Goal: Communication & Community: Answer question/provide support

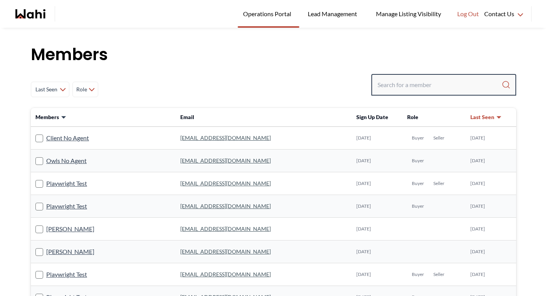
click at [386, 86] on input "Search input" at bounding box center [439, 85] width 124 height 14
type input "michelle"
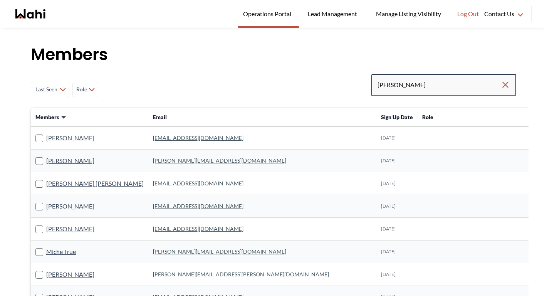
click at [438, 86] on input "michelle" at bounding box center [438, 85] width 123 height 14
type input "michelle ryck"
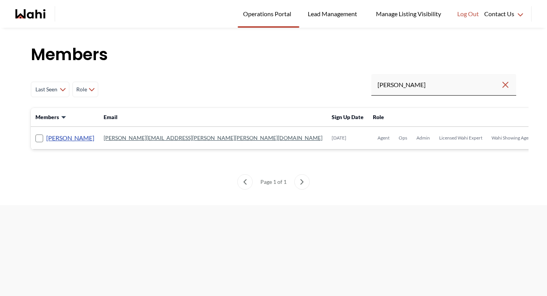
click at [74, 134] on link "[PERSON_NAME]" at bounding box center [70, 138] width 48 height 10
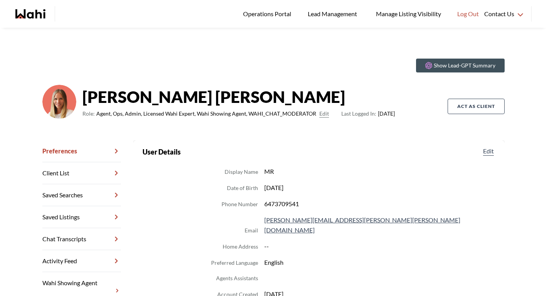
click at [79, 241] on link "Chat Transcripts" at bounding box center [81, 239] width 79 height 22
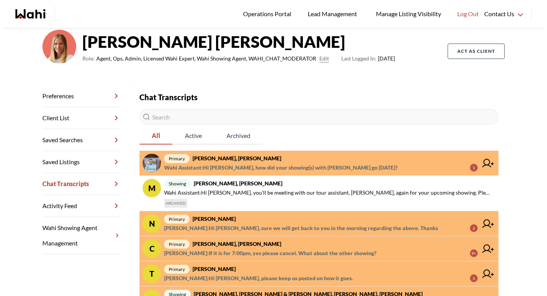
click at [224, 161] on strong "Efrem Abraham, Michelle" at bounding box center [237, 158] width 89 height 7
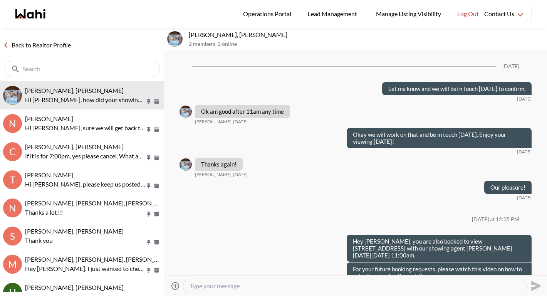
scroll to position [1545, 0]
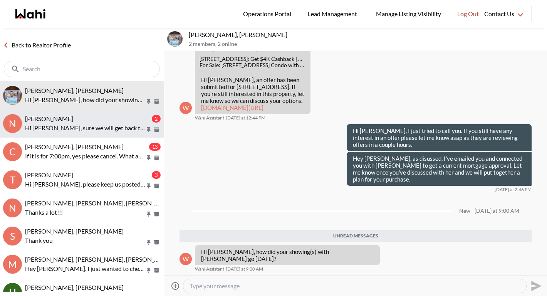
click at [117, 132] on button "N Neha Saini, Michelle 2 Hi Neha, sure we will get back to you in the morning r…" at bounding box center [82, 123] width 164 height 28
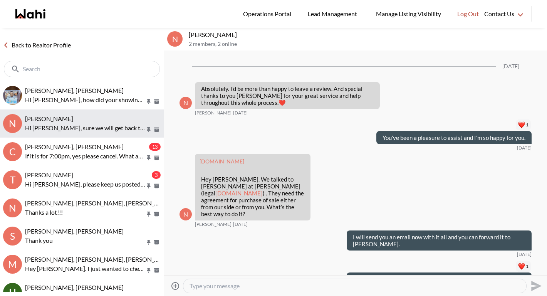
scroll to position [1234, 0]
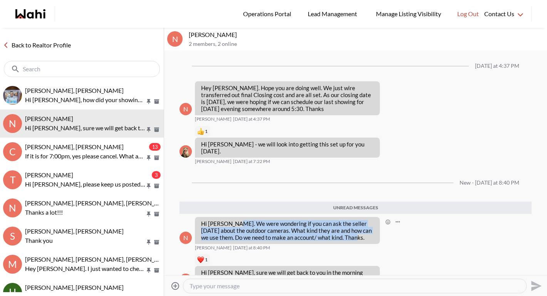
drag, startPoint x: 233, startPoint y: 203, endPoint x: 346, endPoint y: 218, distance: 114.3
click at [346, 220] on p "Hi Michelle. We were wondering if you can ask the seller tomorrow about the out…" at bounding box center [287, 230] width 173 height 21
copy p "We were wondering if you can ask the seller tomorrow about the outdoor cameras.…"
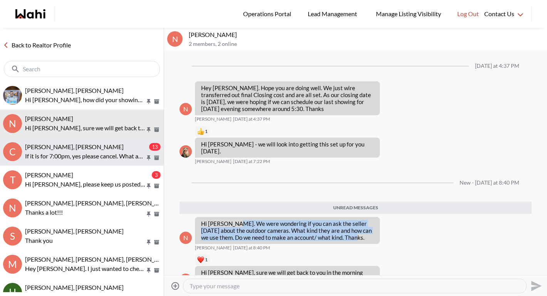
click at [67, 151] on p "If it is for 7:00pm, yes please cancel. What about the other showing?" at bounding box center [85, 155] width 120 height 9
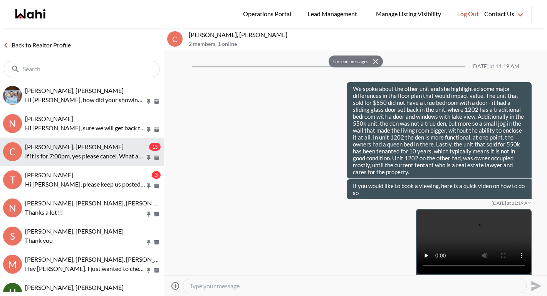
scroll to position [833, 0]
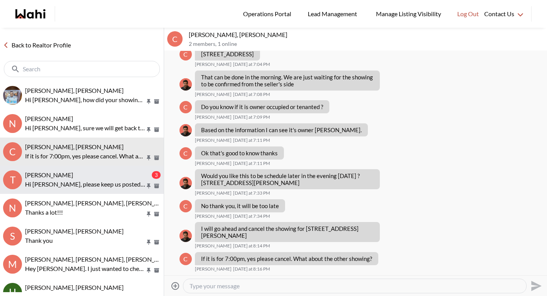
click at [88, 181] on p "Hi Tadia, please keep us posted on how it goes." at bounding box center [85, 183] width 120 height 9
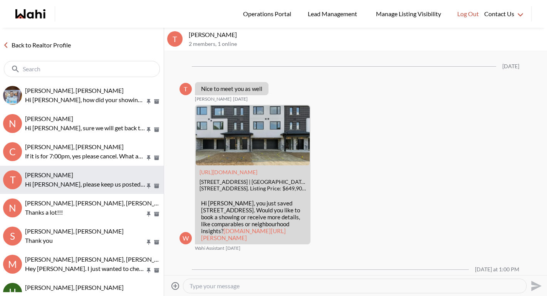
scroll to position [754, 0]
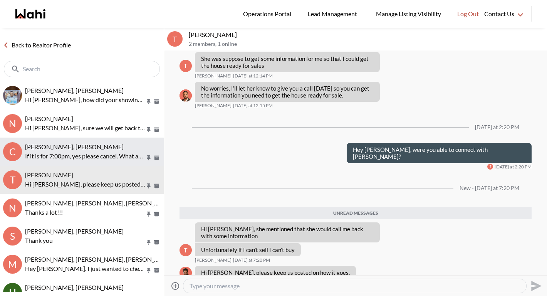
click at [84, 150] on div "Cheryl Zanetti, Michelle If it is for 7:00pm, yes please cancel. What about the…" at bounding box center [93, 152] width 136 height 18
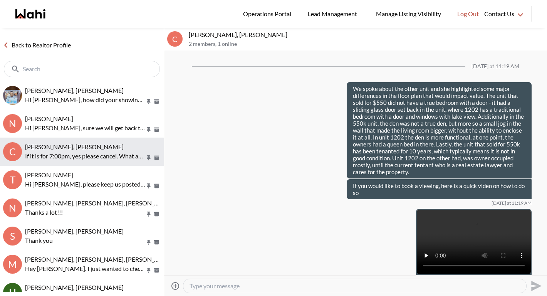
scroll to position [784, 0]
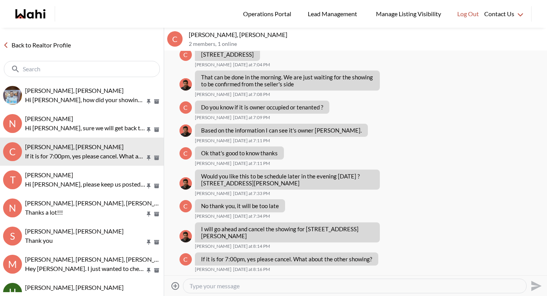
click at [307, 287] on textarea "Type your message" at bounding box center [354, 286] width 330 height 8
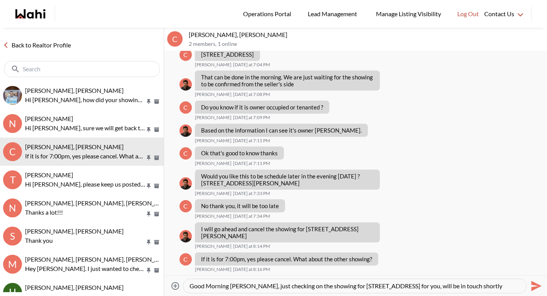
type textarea "Good Morning Cheryl, just checking on the showing for 16 Brookers lane for you,…"
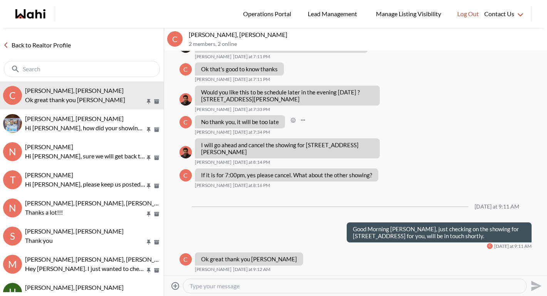
scroll to position [868, 0]
click at [235, 290] on div at bounding box center [354, 286] width 343 height 14
click at [240, 284] on textarea "Type your message" at bounding box center [354, 286] width 330 height 8
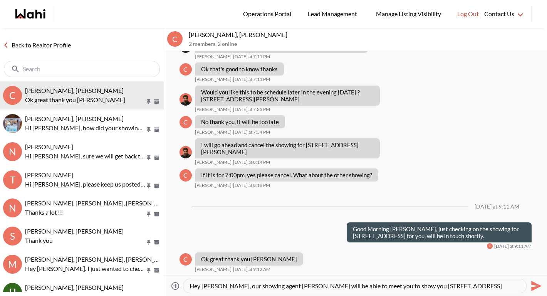
scroll to position [8, 0]
type textarea "Hey Cheryl, our showing agent Paul Sharma will be able to meet you to show you …"
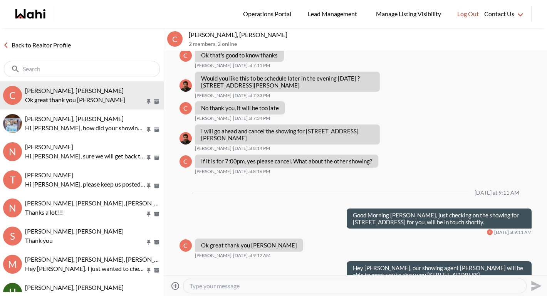
scroll to position [0, 0]
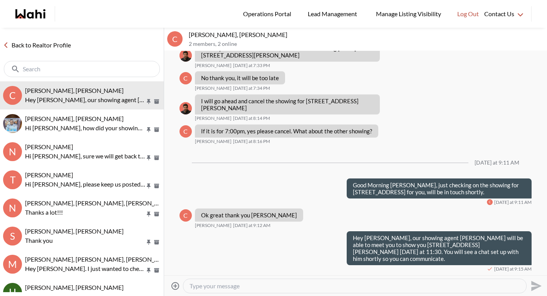
click at [50, 45] on link "Back to Realtor Profile" at bounding box center [37, 45] width 74 height 10
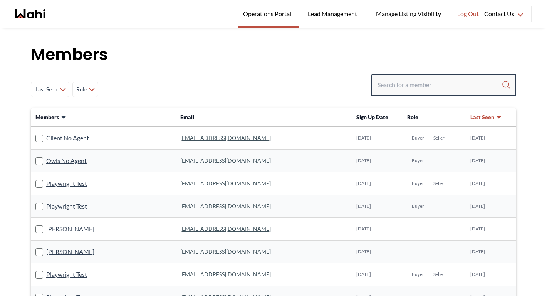
click at [394, 90] on input "Search input" at bounding box center [439, 85] width 124 height 14
type input "faraz"
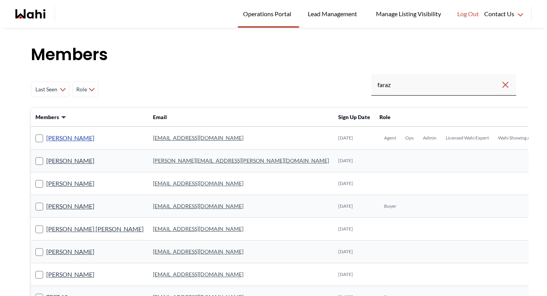
click at [74, 136] on link "[PERSON_NAME]" at bounding box center [70, 138] width 48 height 10
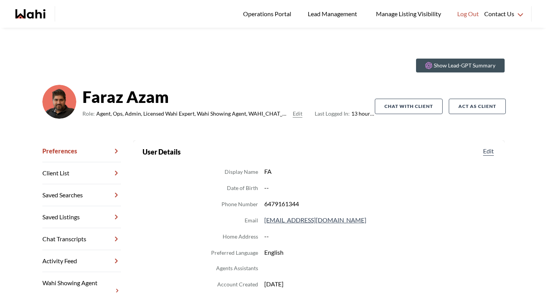
click at [70, 240] on link "Chat Transcripts" at bounding box center [81, 239] width 79 height 22
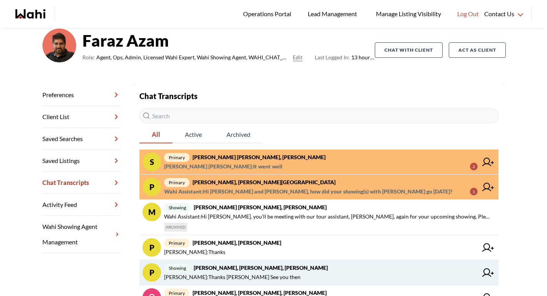
scroll to position [74, 0]
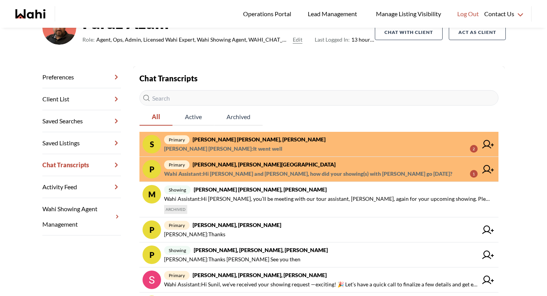
click at [222, 175] on span "Wahi Assistant : Hi [PERSON_NAME] and [PERSON_NAME], how did your showing(s) wi…" at bounding box center [308, 173] width 288 height 9
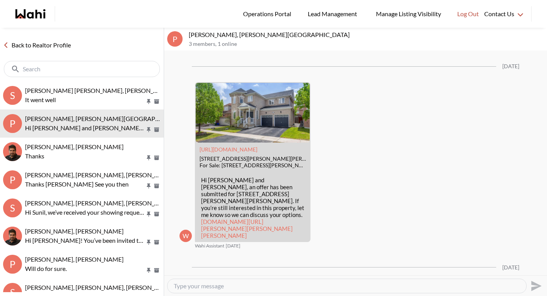
scroll to position [1245, 0]
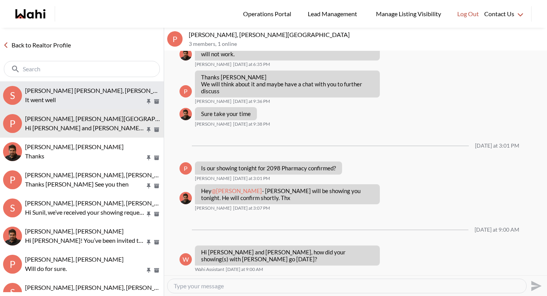
click at [78, 97] on p "It went well" at bounding box center [85, 99] width 120 height 9
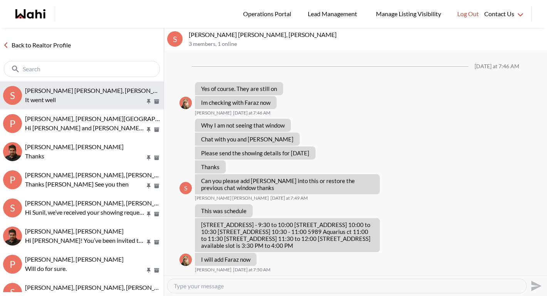
scroll to position [320, 0]
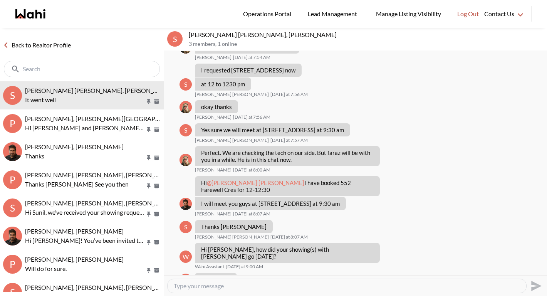
click at [234, 285] on textarea "Type your message" at bounding box center [347, 286] width 346 height 8
paste textarea "i"
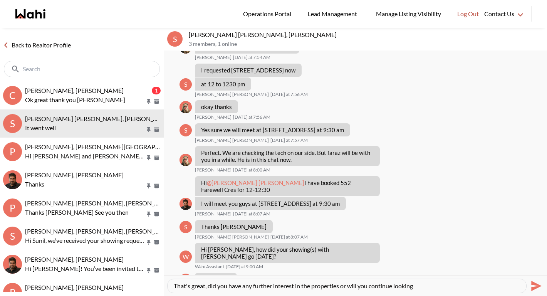
type textarea "That's great, did you have any further interest in the properties or will you c…"
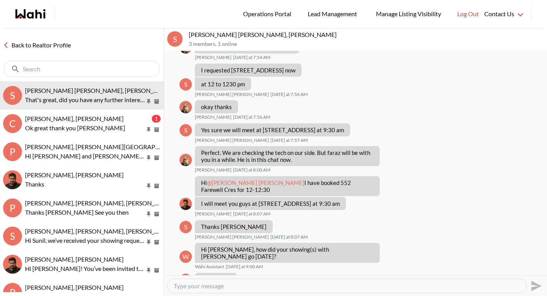
scroll to position [350, 0]
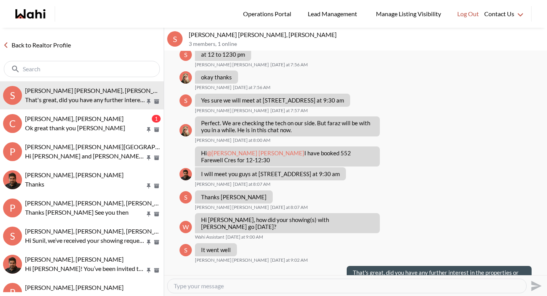
click at [55, 47] on link "Back to Realtor Profile" at bounding box center [37, 45] width 74 height 10
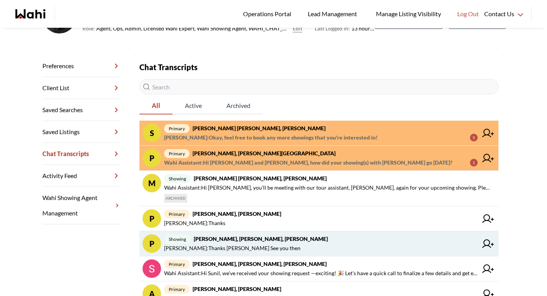
scroll to position [124, 0]
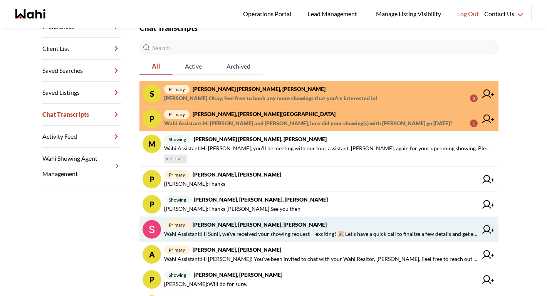
click at [242, 231] on span "Wahi Assistant : Hi [PERSON_NAME], we’ve received your showing request —excitin…" at bounding box center [321, 233] width 314 height 9
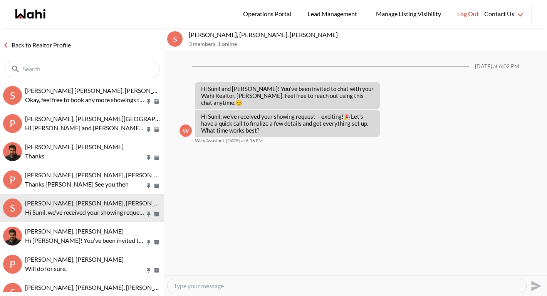
click at [243, 283] on textarea "Type your message" at bounding box center [347, 286] width 346 height 8
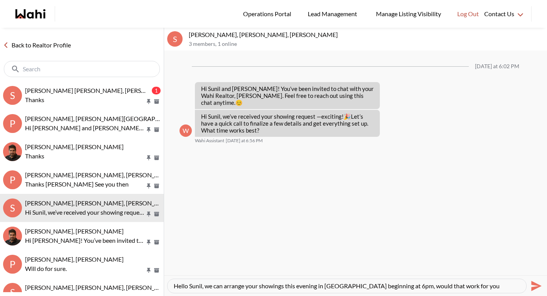
type textarea "Hello Sunil, we can arrange your showings this evening in [GEOGRAPHIC_DATA] beg…"
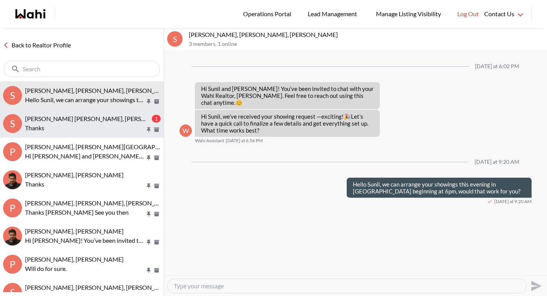
click at [92, 117] on span "[PERSON_NAME] [PERSON_NAME], [PERSON_NAME]" at bounding box center [99, 118] width 148 height 7
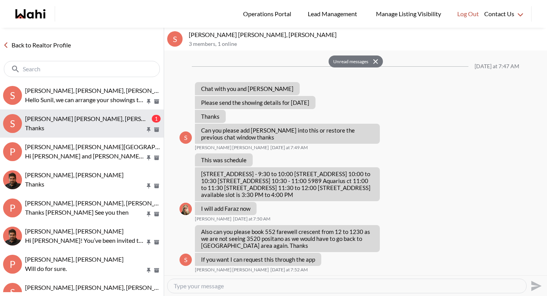
scroll to position [400, 0]
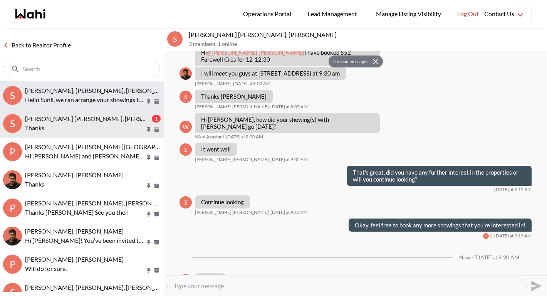
click at [63, 97] on p "Hello Sunil, we can arrange your showings this evening in Barrie beginning at 6…" at bounding box center [85, 99] width 120 height 9
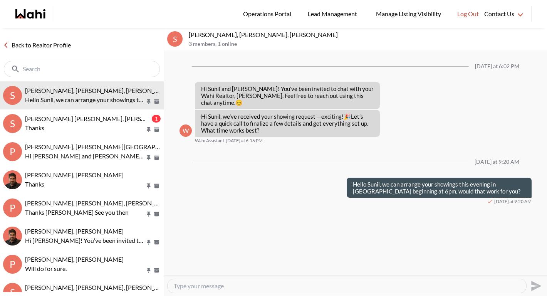
click at [49, 47] on link "Back to Realtor Profile" at bounding box center [37, 45] width 74 height 10
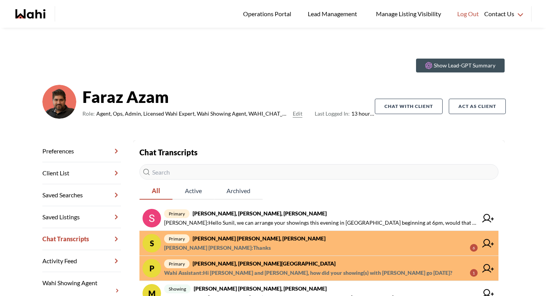
click at [215, 238] on strong "samina Shoaib, Faraz, Barbara" at bounding box center [259, 238] width 133 height 7
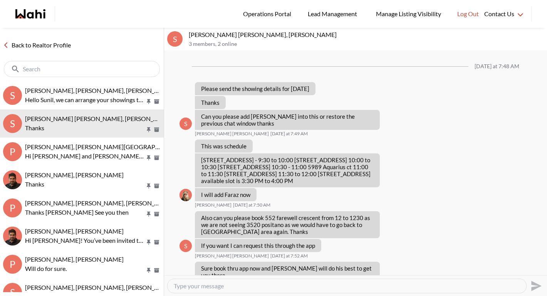
scroll to position [355, 0]
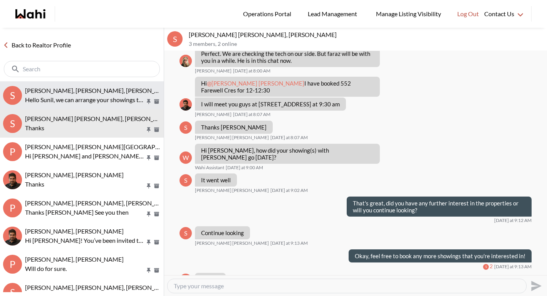
click at [61, 92] on span "Sunil Murali, Ana Rodriguez, Faraz" at bounding box center [99, 90] width 149 height 7
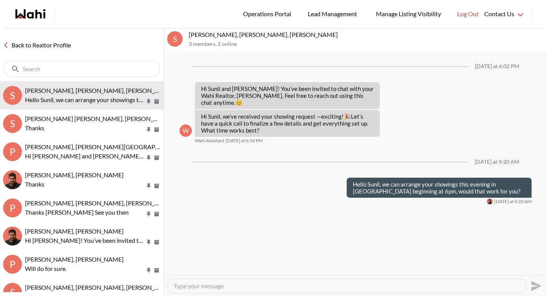
click at [241, 292] on div at bounding box center [346, 285] width 359 height 15
click at [241, 287] on textarea "Type your message" at bounding box center [347, 286] width 346 height 8
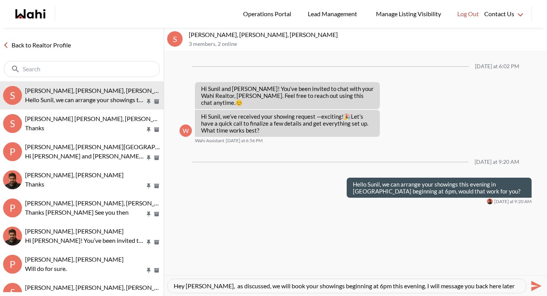
scroll to position [8, 0]
type textarea "Hey Sunil, as discussed, we will book your showings beginning at 6pm this eveni…"
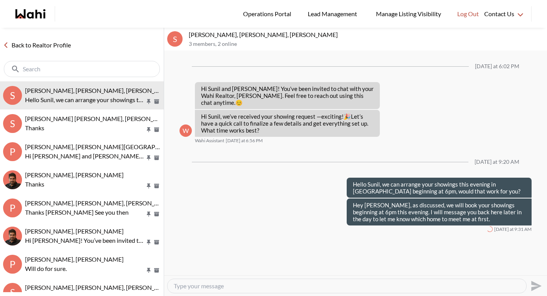
scroll to position [0, 0]
click at [329, 198] on button "Open Message Actions Menu" at bounding box center [329, 203] width 10 height 10
click at [305, 173] on button "Edit Message" at bounding box center [303, 171] width 62 height 14
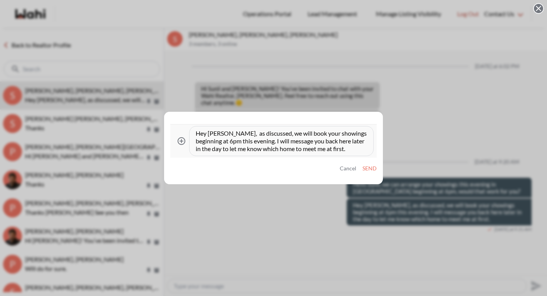
click at [212, 147] on textarea "Hey Sunil, as discussed, we will book your showings beginning at 6pm this eveni…" at bounding box center [281, 140] width 171 height 23
type textarea "Hey Sunil, as discussed, we will book your showings beginning at 6pm this eveni…"
click at [370, 166] on button "Send" at bounding box center [369, 168] width 14 height 7
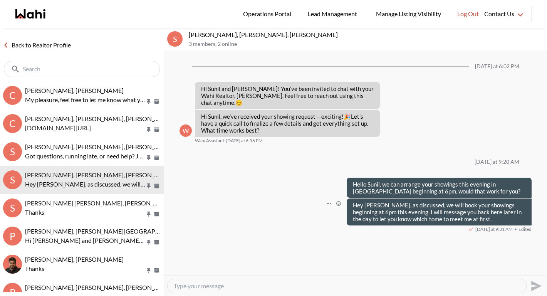
click at [40, 47] on link "Back to Realtor Profile" at bounding box center [37, 45] width 74 height 10
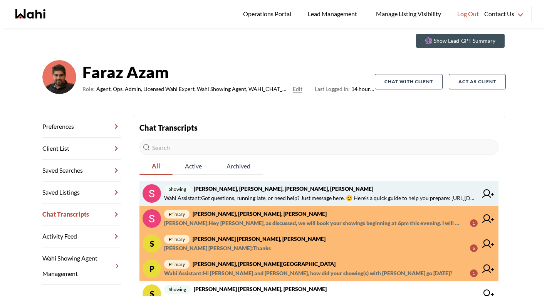
scroll to position [41, 0]
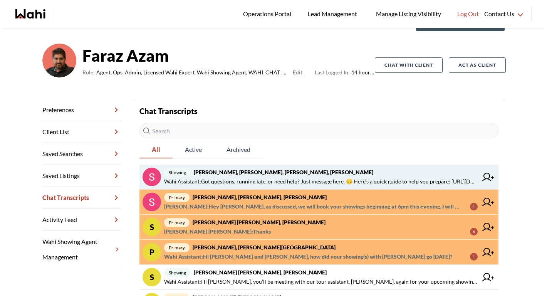
click at [253, 181] on span "Wahi Assistant : Got questions, running late, or need help? Just message here. …" at bounding box center [321, 181] width 314 height 9
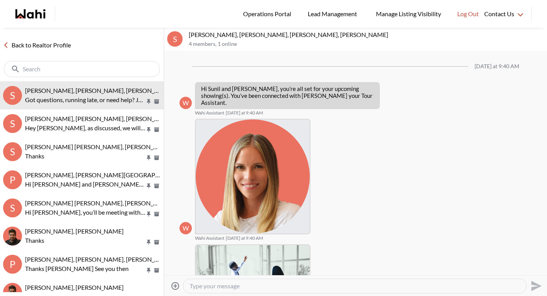
scroll to position [104, 0]
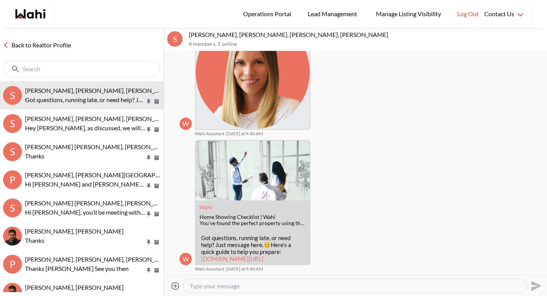
click at [237, 286] on textarea "Type your message" at bounding box center [354, 286] width 330 height 8
type textarea "e"
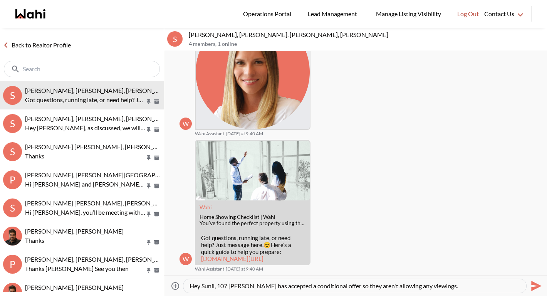
type textarea "Hey Sunil, 107 Laidlaw has accepted a conditional offer so they aren't allowing…"
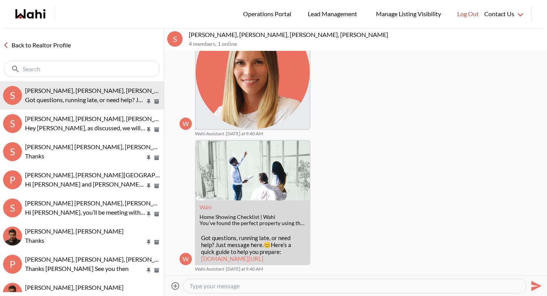
scroll to position [134, 0]
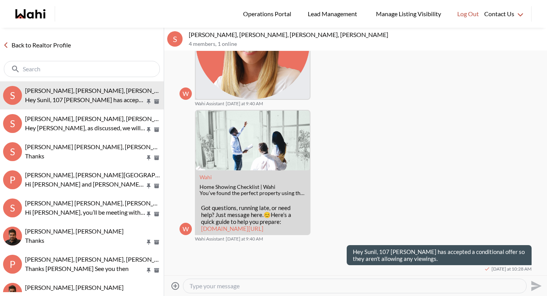
click at [308, 282] on textarea "Type your message" at bounding box center [354, 286] width 330 height 8
click at [231, 287] on textarea "Type your message" at bounding box center [354, 286] width 330 height 8
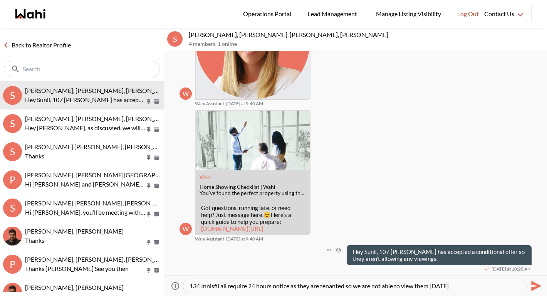
type textarea "32 Janice 449 Leacock Dr 134 Innisfil all require 24 hours notice as they are t…"
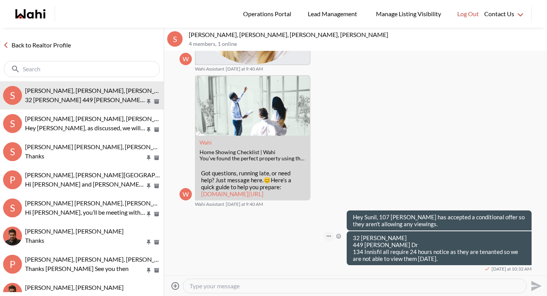
click at [327, 236] on icon "Open Message Actions Menu" at bounding box center [329, 236] width 4 height 2
click at [285, 211] on button "Edit Message" at bounding box center [298, 210] width 62 height 14
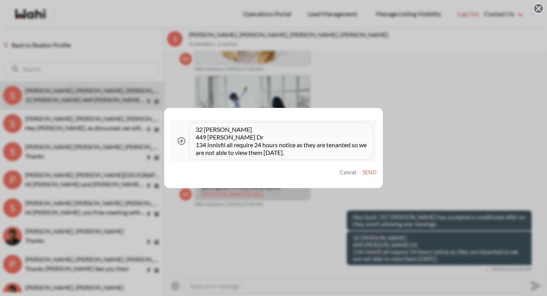
click at [226, 144] on textarea "32 Janice 449 Leacock Dr 134 Innisfil all require 24 hours notice as they are t…" at bounding box center [281, 141] width 171 height 31
type textarea "32 Janice 449 Leacock Dr 134 Innisfil all require 24 hours notice as they are t…"
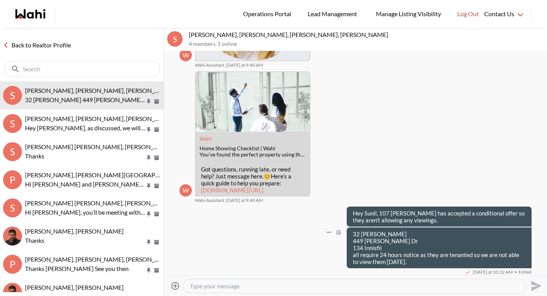
scroll to position [176, 0]
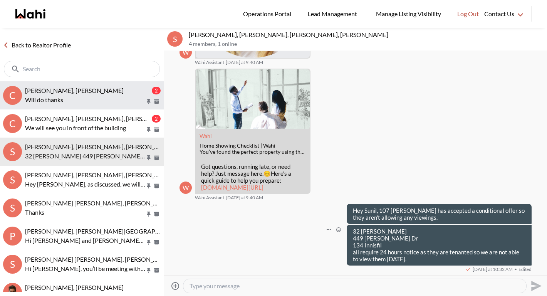
click at [87, 99] on p "Will do thanks" at bounding box center [85, 99] width 120 height 9
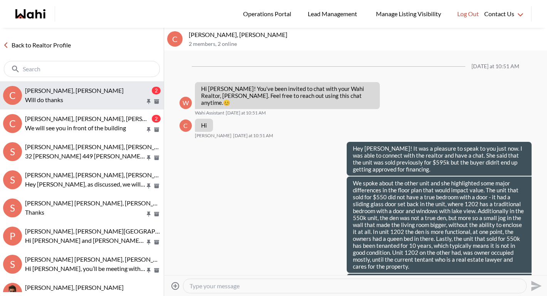
scroll to position [1175, 0]
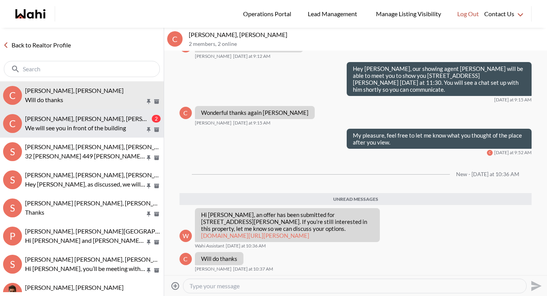
click at [91, 128] on p "We will see you in front of the building" at bounding box center [85, 127] width 120 height 9
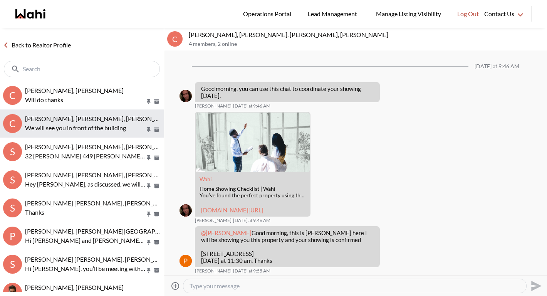
scroll to position [114, 0]
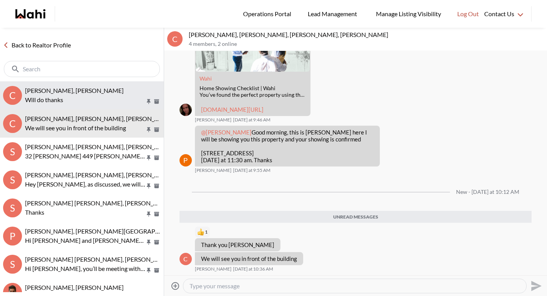
click at [78, 95] on p "Will do thanks" at bounding box center [85, 99] width 120 height 9
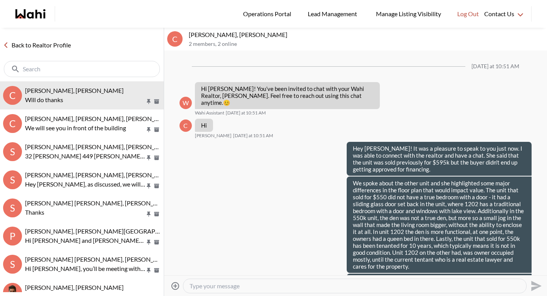
scroll to position [1125, 0]
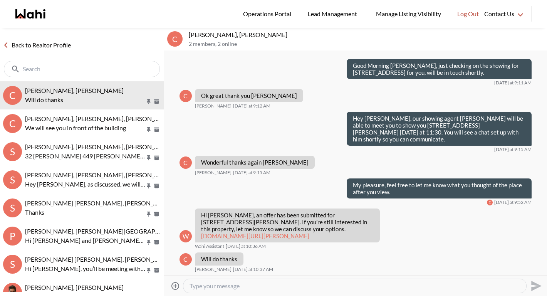
click at [52, 46] on link "Back to Realtor Profile" at bounding box center [37, 45] width 74 height 10
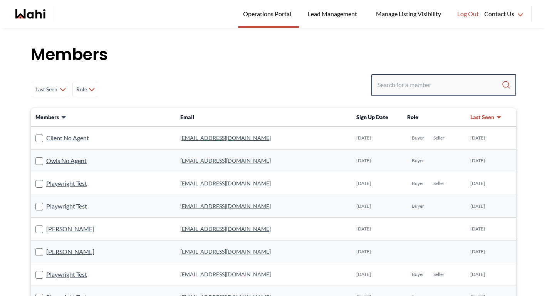
click at [452, 81] on input "Search input" at bounding box center [439, 85] width 124 height 14
type input "behnam"
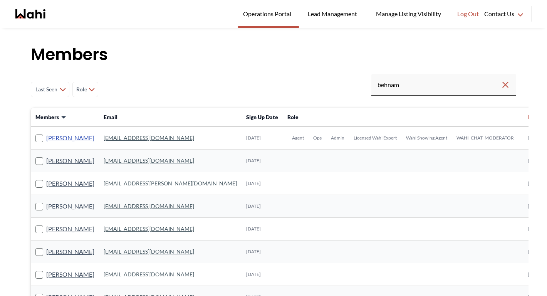
click at [72, 140] on link "[PERSON_NAME]" at bounding box center [70, 138] width 48 height 10
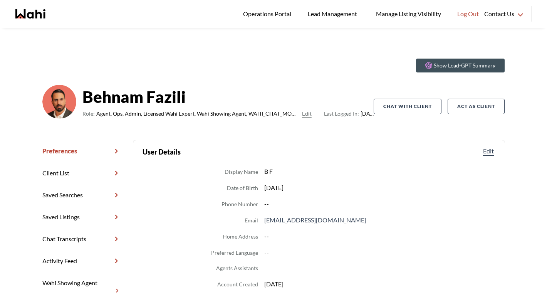
click at [74, 241] on link "Chat Transcripts" at bounding box center [81, 239] width 79 height 22
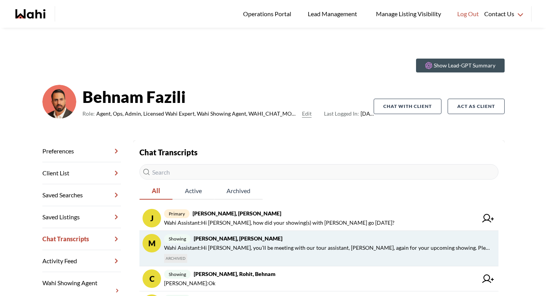
scroll to position [2, 0]
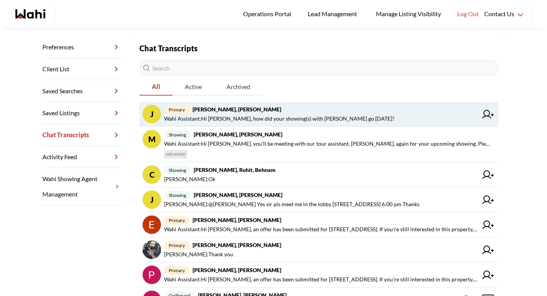
click at [220, 112] on strong "Josh Hortaleza, Behnam" at bounding box center [237, 109] width 89 height 7
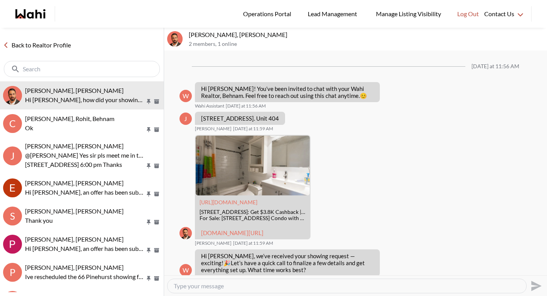
scroll to position [765, 0]
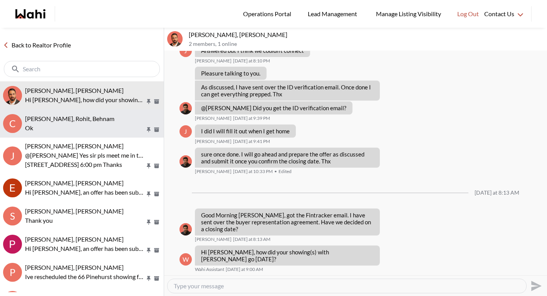
click at [79, 125] on p "Ok" at bounding box center [85, 127] width 120 height 9
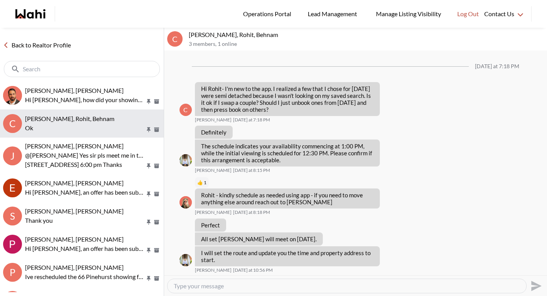
scroll to position [513, 0]
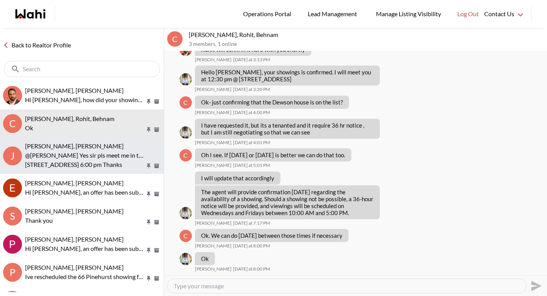
click at [76, 148] on span "Josh Hortaleza, Paul, Behnam" at bounding box center [74, 145] width 99 height 7
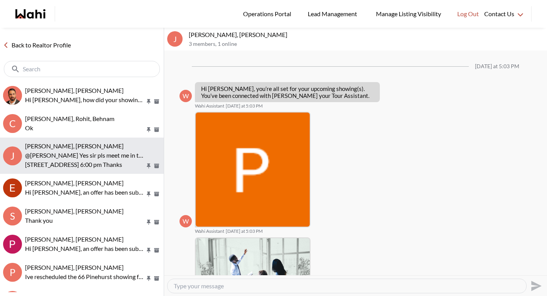
scroll to position [420, 0]
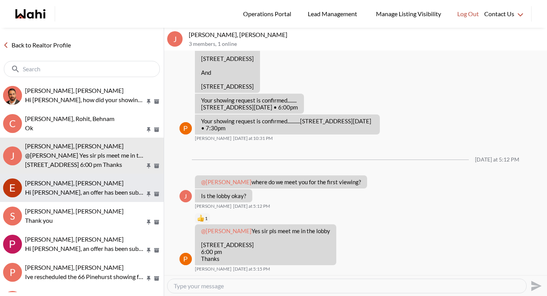
click at [71, 187] on div "Erik Alarcon, Behnam Hi Erik, an offer has been submitted for 4011 Brickstone M…" at bounding box center [93, 188] width 136 height 18
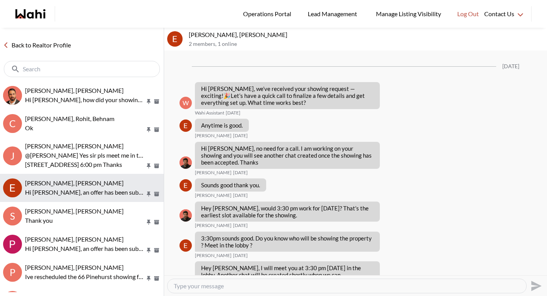
scroll to position [982, 0]
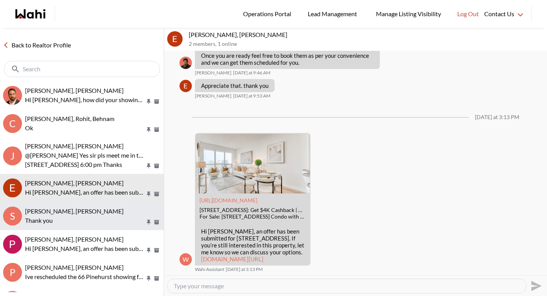
click at [68, 215] on div "Saeid Kanani, Behnam, Michelle Thank you" at bounding box center [93, 216] width 136 height 18
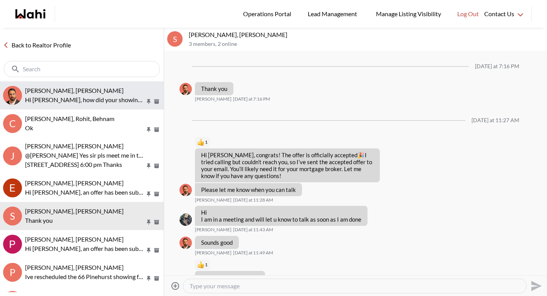
scroll to position [791, 0]
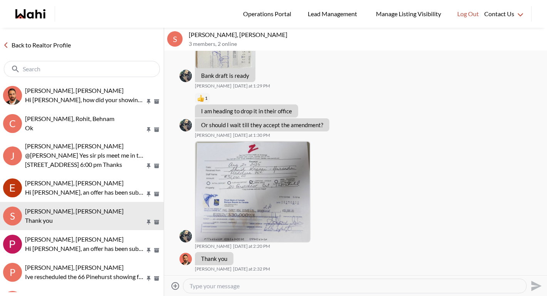
click at [50, 44] on link "Back to Realtor Profile" at bounding box center [37, 45] width 74 height 10
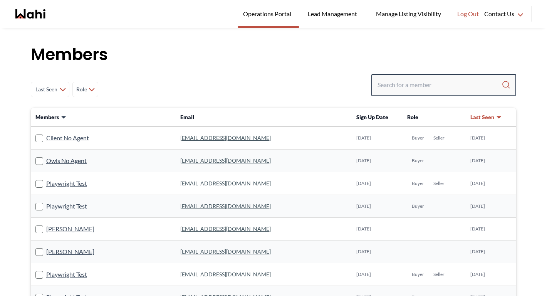
click at [447, 80] on input "Search input" at bounding box center [439, 85] width 124 height 14
type input "barbara fu"
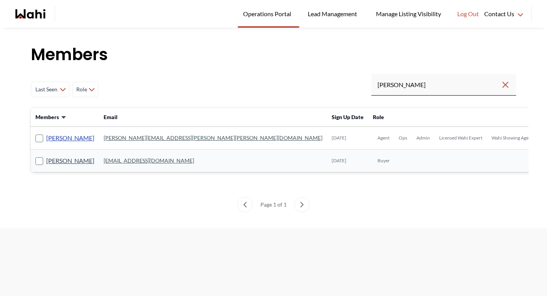
click at [72, 139] on link "[PERSON_NAME]" at bounding box center [70, 138] width 48 height 10
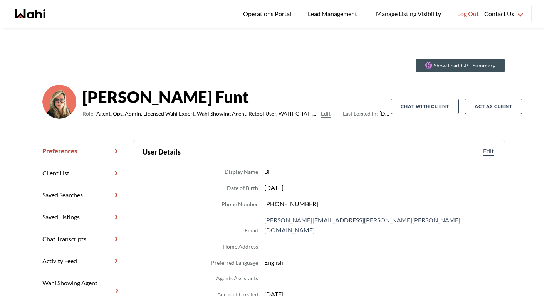
click at [75, 233] on link "Chat Transcripts" at bounding box center [81, 239] width 79 height 22
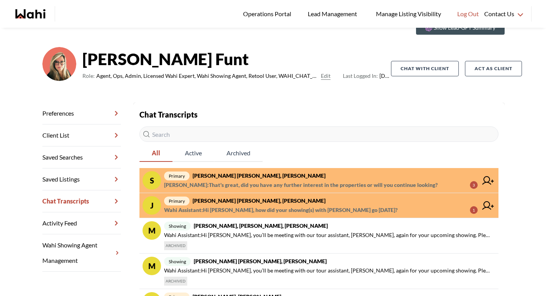
scroll to position [53, 0]
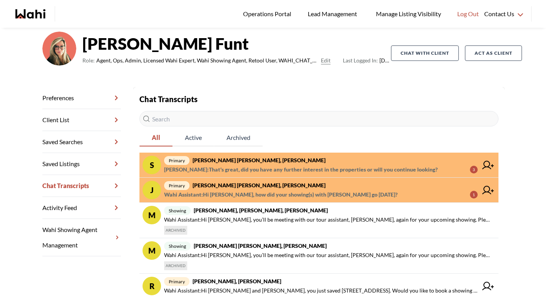
click at [215, 191] on span "Wahi Assistant : Hi Jeremy, how did your showing(s) with Duane go yesterday?" at bounding box center [280, 194] width 233 height 9
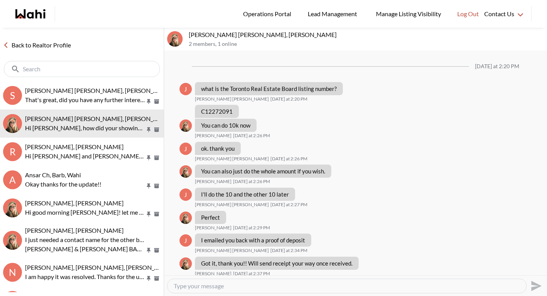
scroll to position [496, 0]
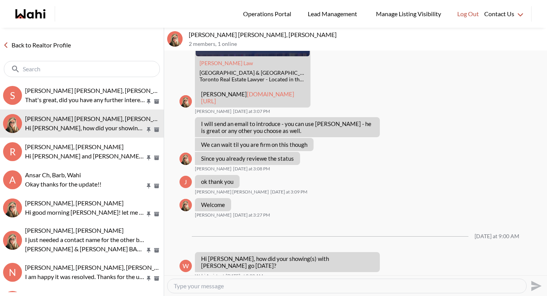
click at [52, 47] on link "Back to Realtor Profile" at bounding box center [37, 45] width 74 height 10
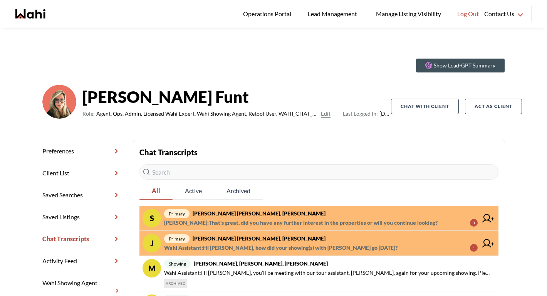
click at [237, 216] on strong "[PERSON_NAME] [PERSON_NAME], [PERSON_NAME]" at bounding box center [259, 213] width 133 height 7
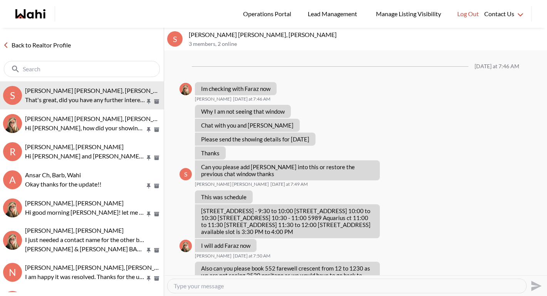
scroll to position [391, 0]
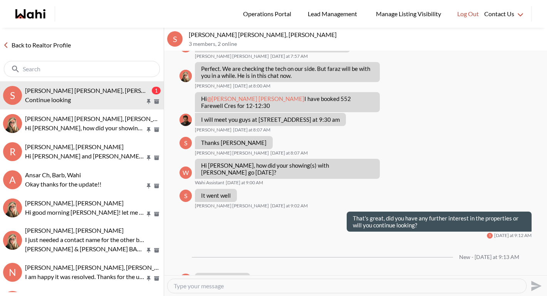
click at [259, 287] on textarea "Type your message" at bounding box center [347, 286] width 346 height 8
type textarea "Okay, feel free to book any more showings that you're interested in!"
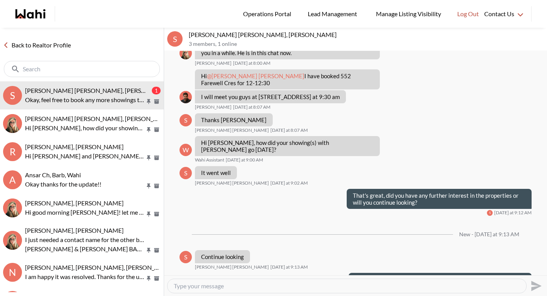
click at [51, 43] on link "Back to Realtor Profile" at bounding box center [37, 45] width 74 height 10
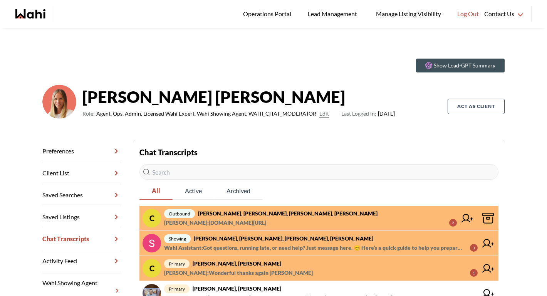
click at [251, 218] on span "[PERSON_NAME] : [PERSON_NAME][DOMAIN_NAME][URL]" at bounding box center [215, 222] width 102 height 9
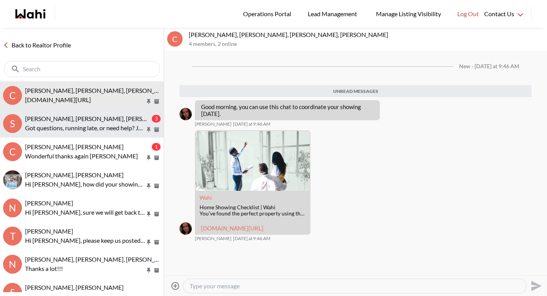
click at [81, 116] on span "[PERSON_NAME], [PERSON_NAME], [PERSON_NAME], [PERSON_NAME]" at bounding box center [125, 118] width 200 height 7
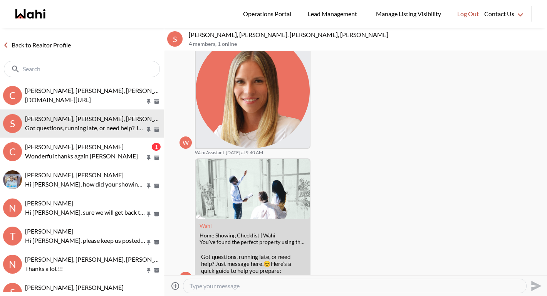
scroll to position [122, 0]
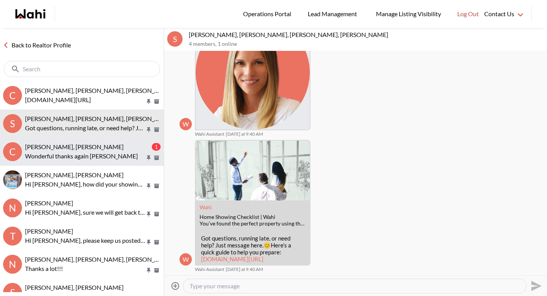
click at [104, 153] on p "Wonderful thanks again Michelle" at bounding box center [85, 155] width 120 height 9
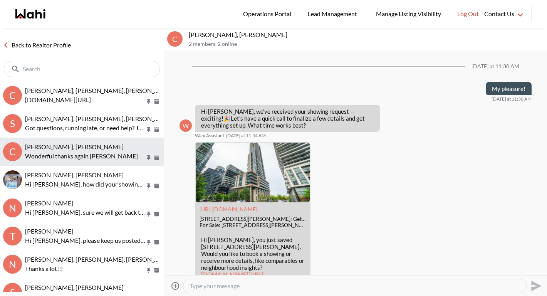
scroll to position [687, 0]
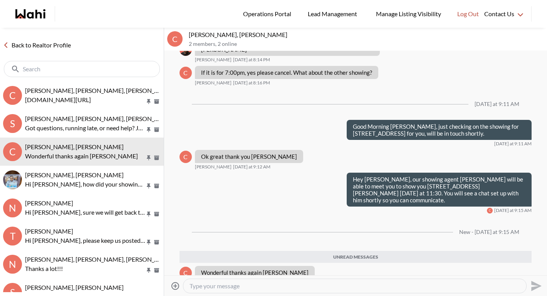
click at [278, 283] on textarea "Type your message" at bounding box center [354, 286] width 330 height 8
type textarea "My pleasure, feel free to let me know what you thought of the place after you v…"
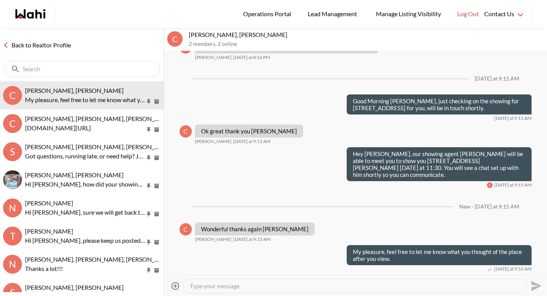
scroll to position [699, 0]
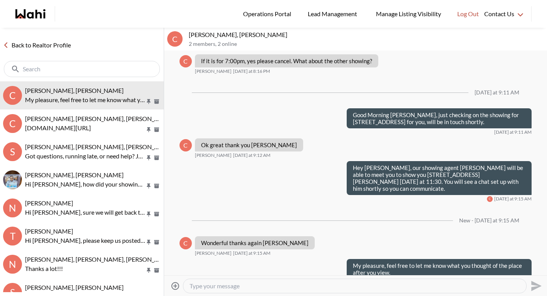
click at [59, 41] on link "Back to Realtor Profile" at bounding box center [37, 45] width 74 height 10
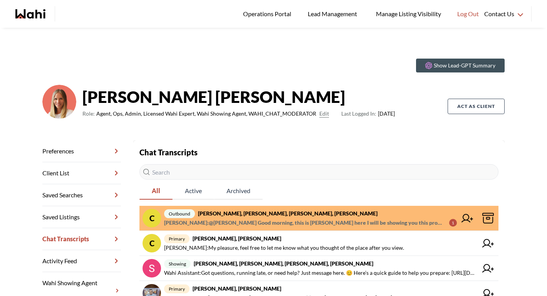
click at [335, 221] on span "Paul Sharma : @Cheryl Zanetti Good morning, this is Paul here I will be showing…" at bounding box center [303, 222] width 279 height 9
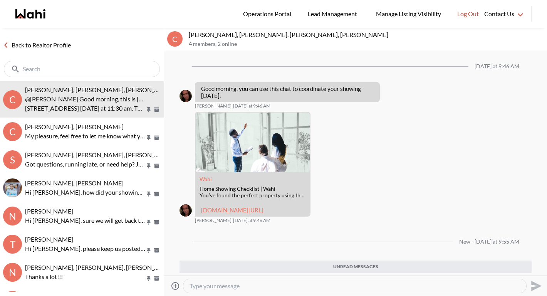
scroll to position [65, 0]
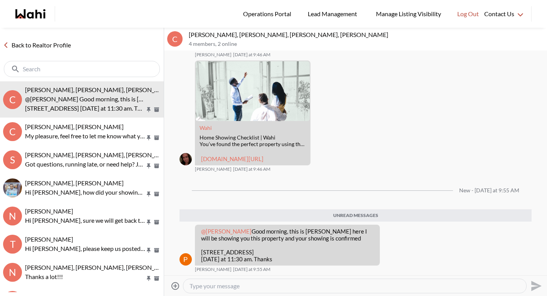
click at [29, 42] on link "Back to Realtor Profile" at bounding box center [37, 45] width 74 height 10
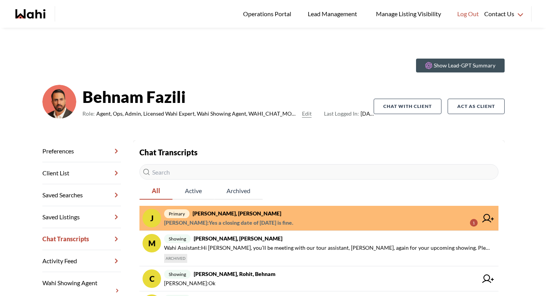
click at [273, 216] on span "primary [PERSON_NAME], [PERSON_NAME]" at bounding box center [321, 213] width 314 height 9
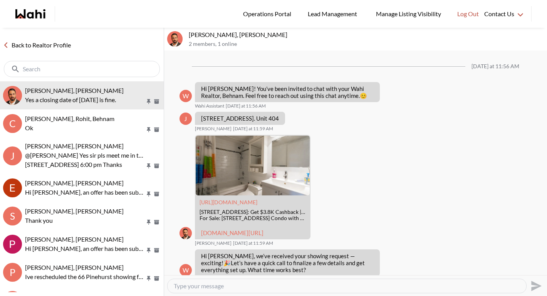
scroll to position [788, 0]
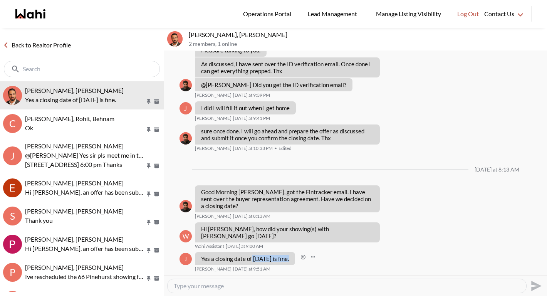
drag, startPoint x: 250, startPoint y: 259, endPoint x: 294, endPoint y: 258, distance: 43.5
click at [289, 258] on p "Yes a closing date of [DATE] is fine." at bounding box center [245, 258] width 88 height 7
copy p "[DATE]"
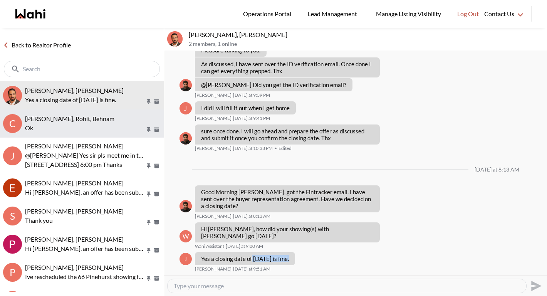
click at [52, 134] on button "C [PERSON_NAME], [PERSON_NAME], [PERSON_NAME]" at bounding box center [82, 123] width 164 height 28
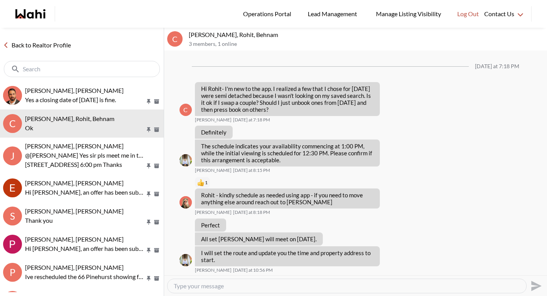
scroll to position [513, 0]
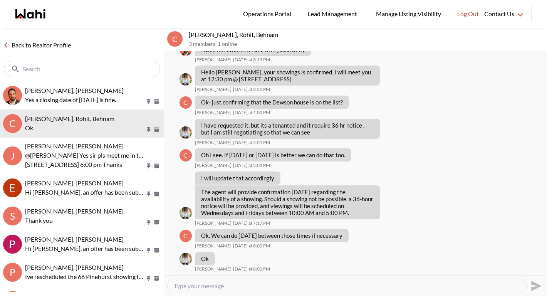
click at [46, 47] on link "Back to Realtor Profile" at bounding box center [37, 45] width 74 height 10
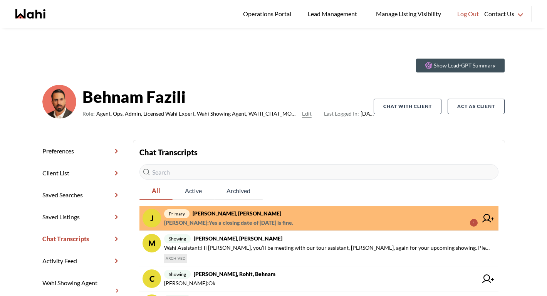
click at [275, 210] on span "primary [PERSON_NAME], [PERSON_NAME]" at bounding box center [321, 213] width 314 height 9
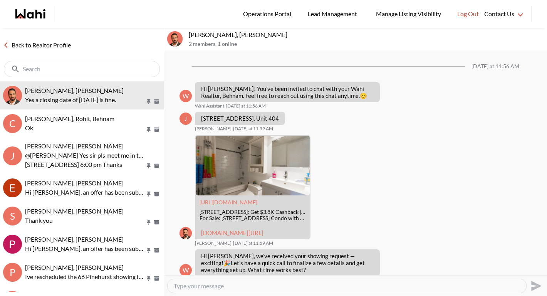
scroll to position [788, 0]
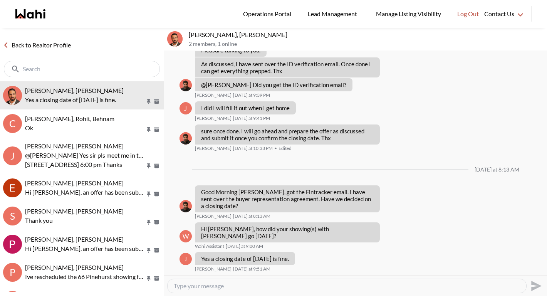
click at [258, 286] on textarea "Type your message" at bounding box center [347, 286] width 346 height 8
type textarea "H"
type textarea "Thanks [PERSON_NAME], [PERSON_NAME] will send you the offer shortly."
drag, startPoint x: 287, startPoint y: 287, endPoint x: 333, endPoint y: 287, distance: 45.8
click at [333, 287] on textarea "Thanks [PERSON_NAME], [PERSON_NAME] will send you the offer shortly." at bounding box center [347, 286] width 346 height 8
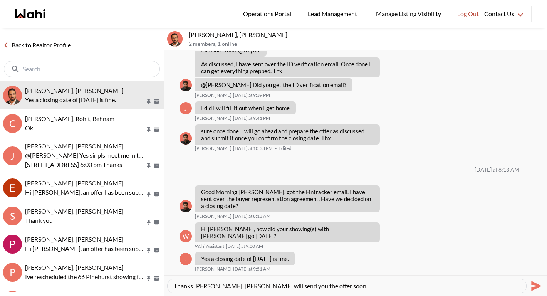
type textarea "Thanks [PERSON_NAME], [PERSON_NAME] will send you the offer soon."
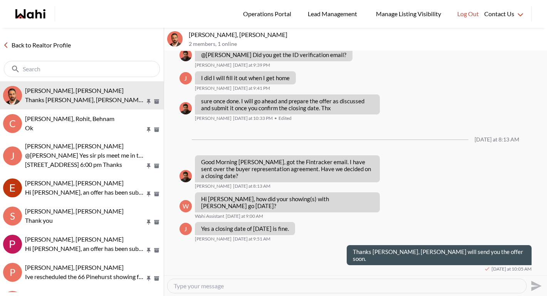
click at [60, 48] on link "Back to Realtor Profile" at bounding box center [37, 45] width 74 height 10
